Goal: Information Seeking & Learning: Learn about a topic

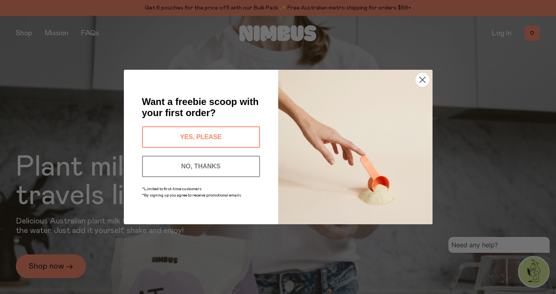
click at [422, 79] on circle "Close dialog" at bounding box center [421, 79] width 13 height 13
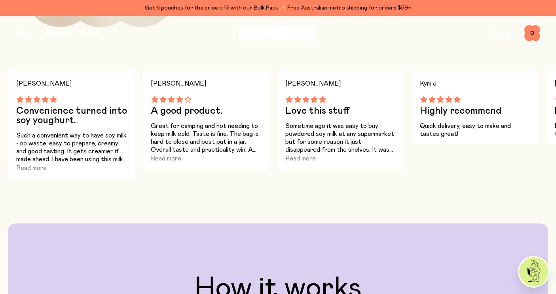
scroll to position [-9, 0]
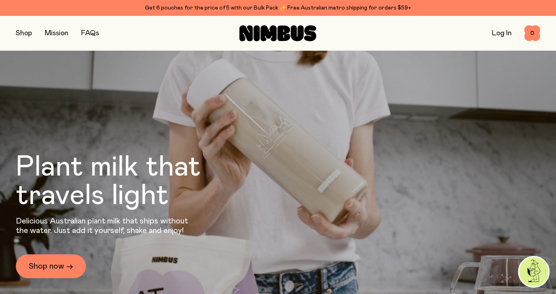
click at [25, 34] on button "button" at bounding box center [24, 33] width 16 height 11
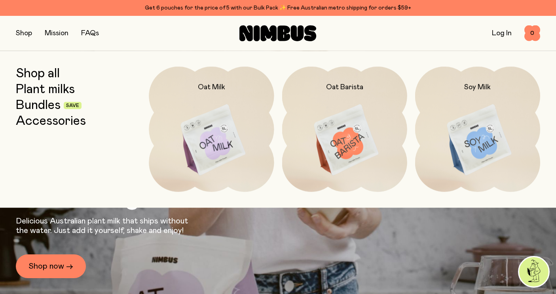
scroll to position [0, 0]
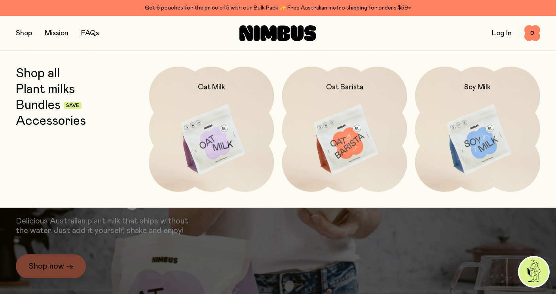
click at [48, 92] on link "Plant milks" at bounding box center [45, 89] width 59 height 14
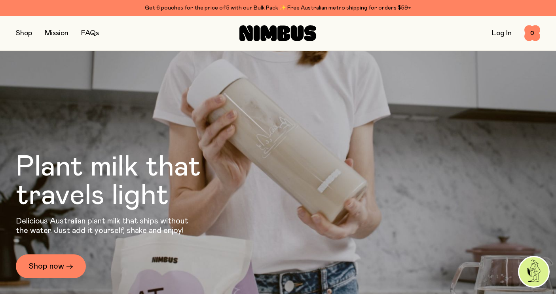
click at [87, 36] on link "FAQs" at bounding box center [90, 33] width 18 height 7
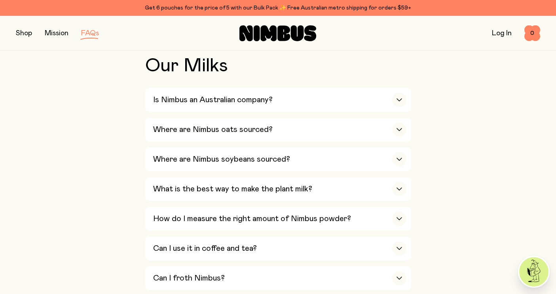
scroll to position [210, 0]
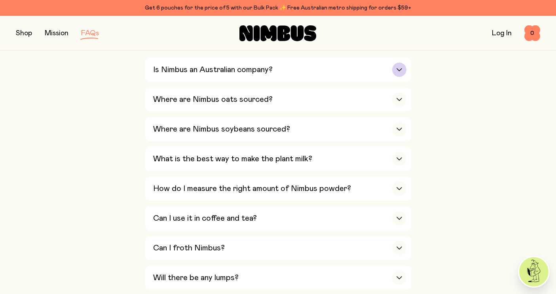
click at [206, 79] on div "Is Nimbus an Australian company?" at bounding box center [279, 70] width 253 height 24
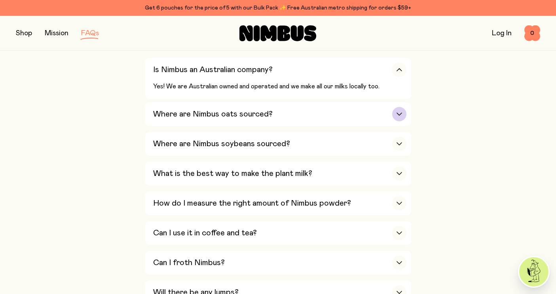
click at [189, 112] on h3 "Where are Nimbus oats sourced?" at bounding box center [212, 113] width 119 height 9
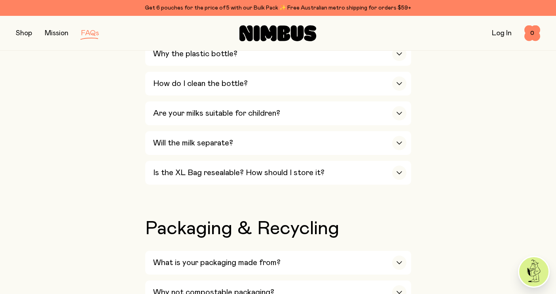
scroll to position [735, 0]
